Goal: Navigation & Orientation: Find specific page/section

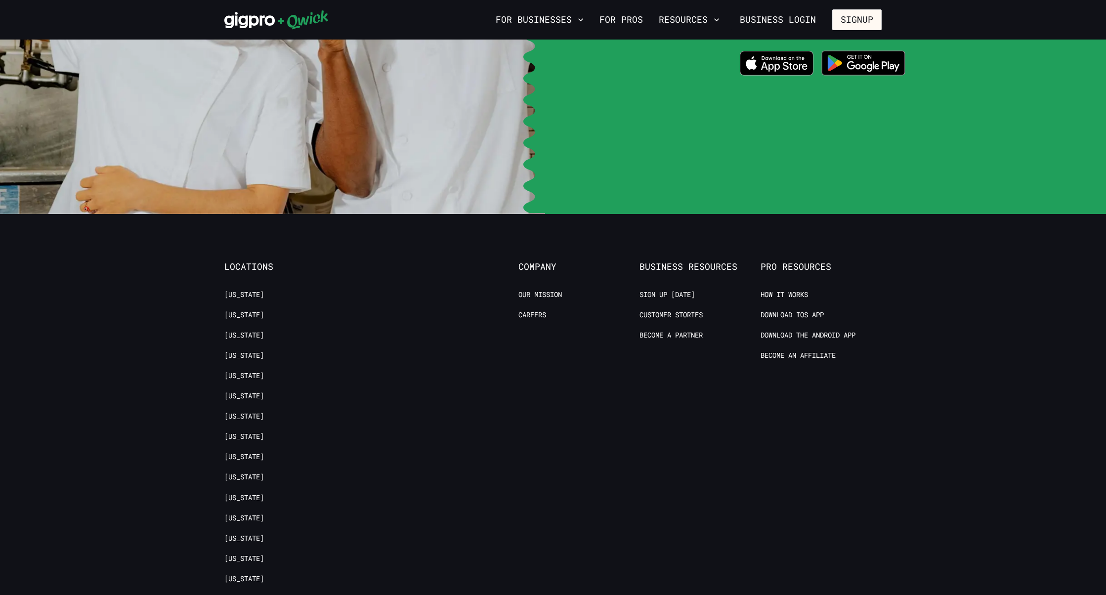
scroll to position [2046, 0]
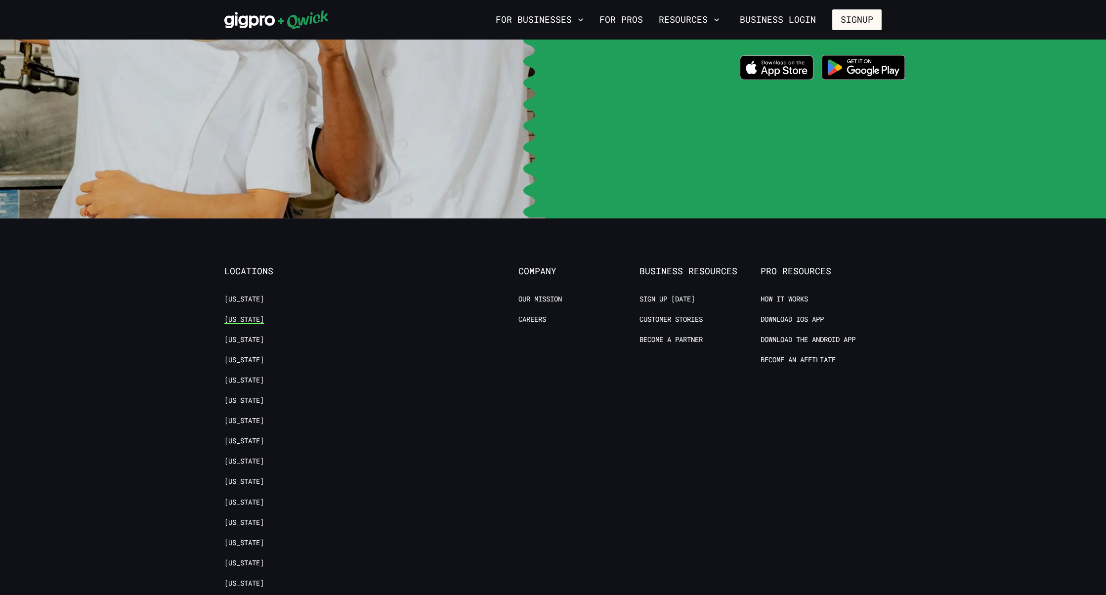
click at [241, 315] on link "[US_STATE]" at bounding box center [244, 319] width 40 height 9
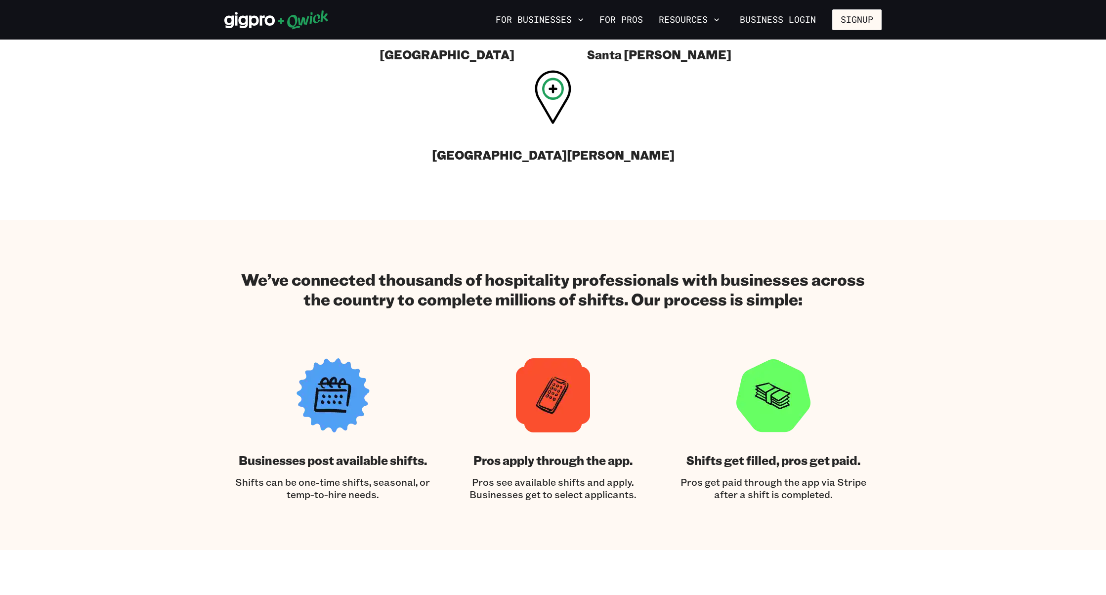
scroll to position [1247, 0]
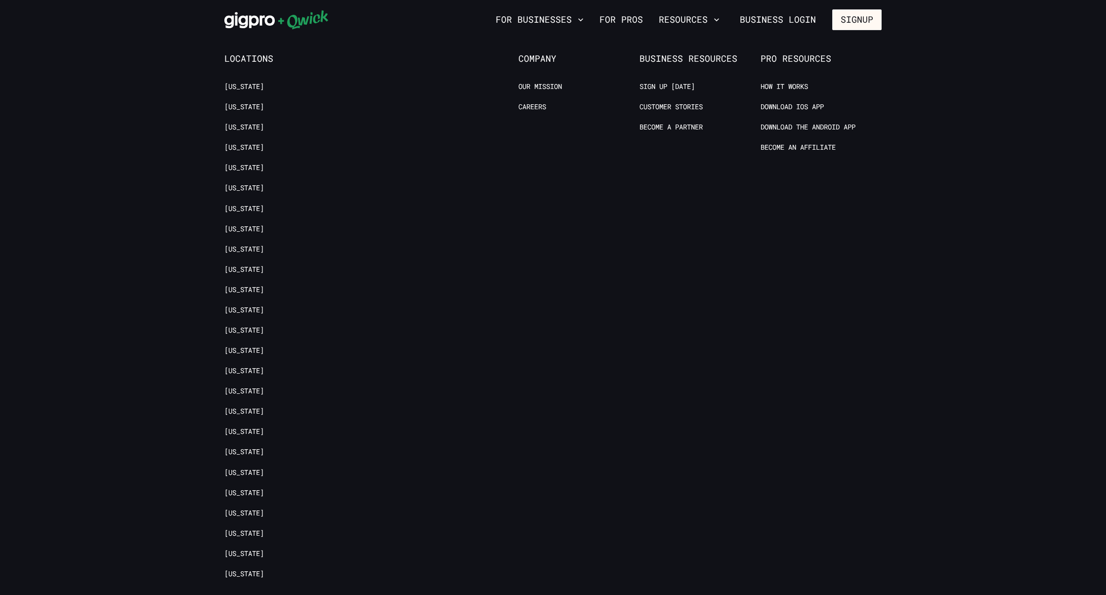
click at [293, 242] on ul "[US_STATE] [US_STATE] [US_STATE] [US_STATE][GEOGRAPHIC_DATA] [US_STATE] [US_STA…" at bounding box center [284, 335] width 121 height 507
click at [255, 549] on link "[US_STATE]" at bounding box center [244, 553] width 40 height 9
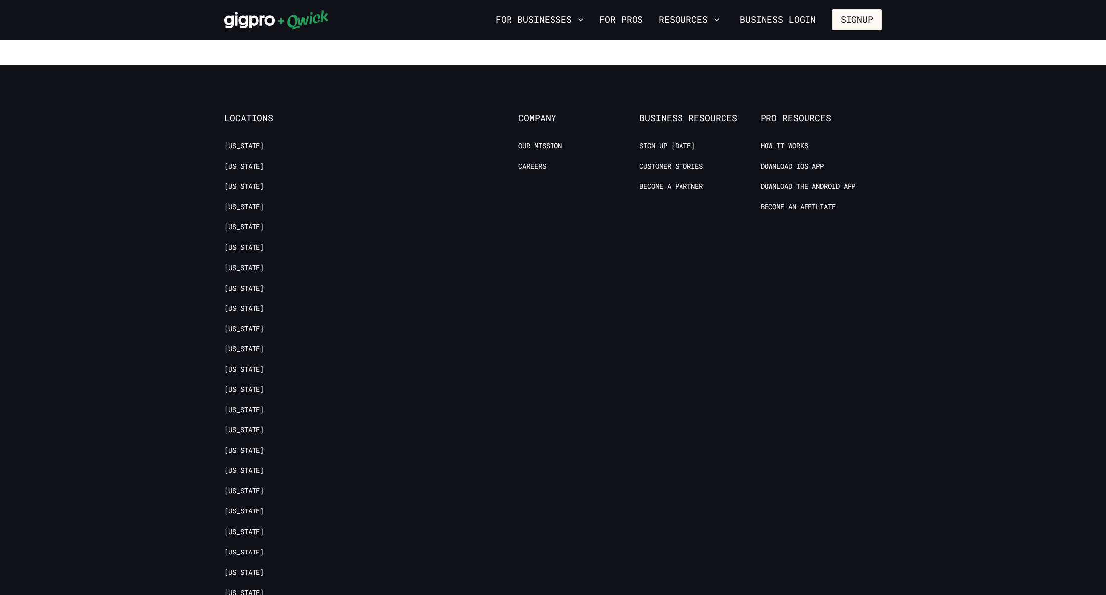
scroll to position [1189, 0]
